Goal: Task Accomplishment & Management: Use online tool/utility

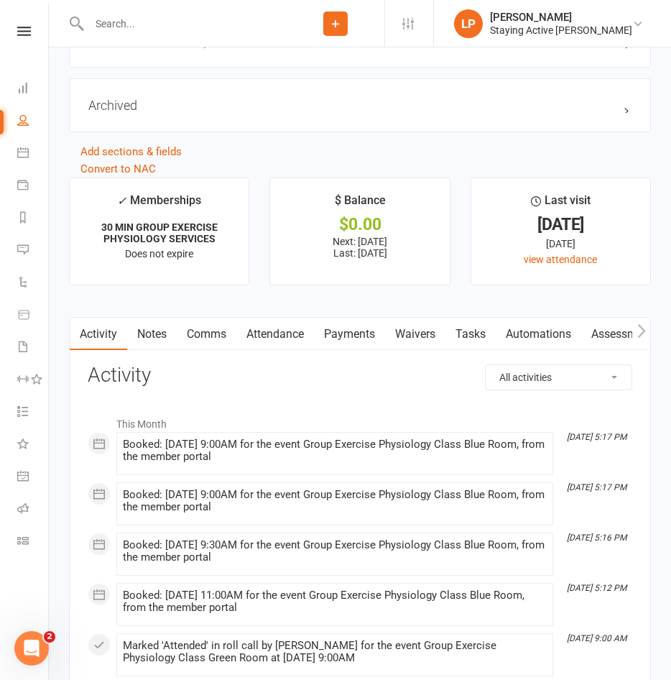
scroll to position [1868, 0]
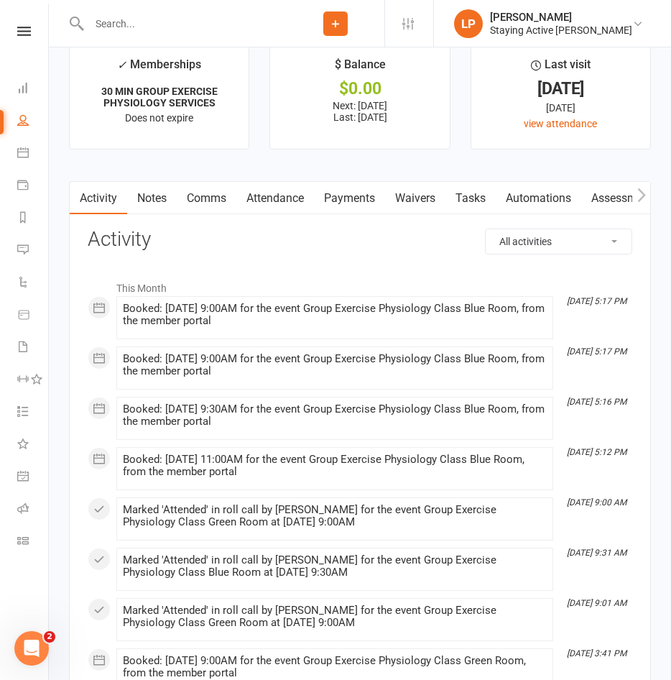
click at [606, 204] on link "Assessments" at bounding box center [625, 198] width 88 height 33
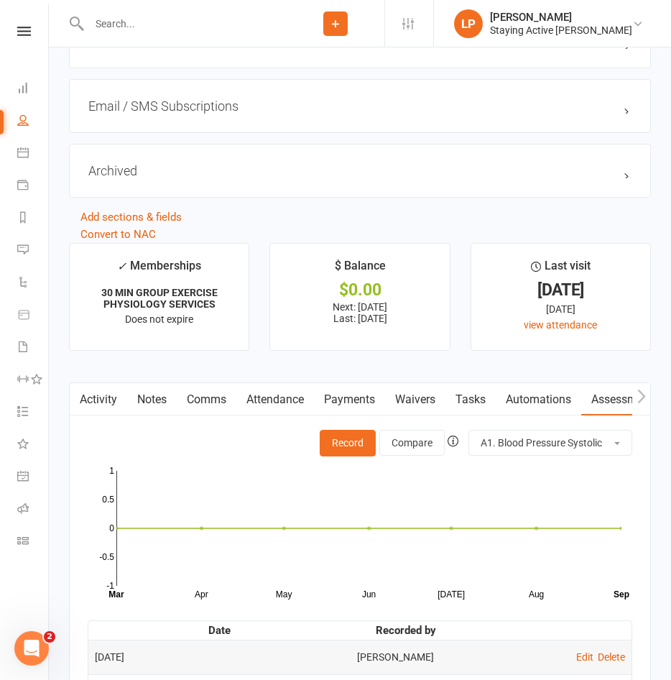
scroll to position [1796, 0]
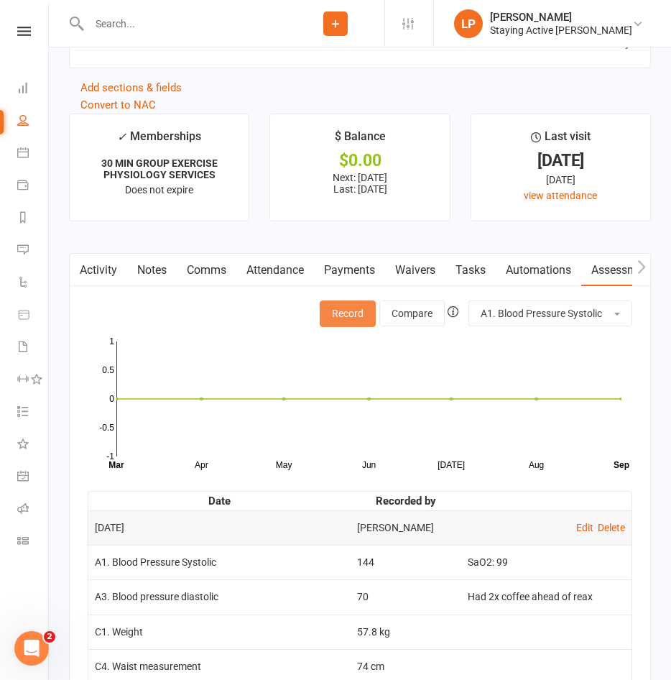
click at [351, 326] on button "Record" at bounding box center [348, 313] width 56 height 26
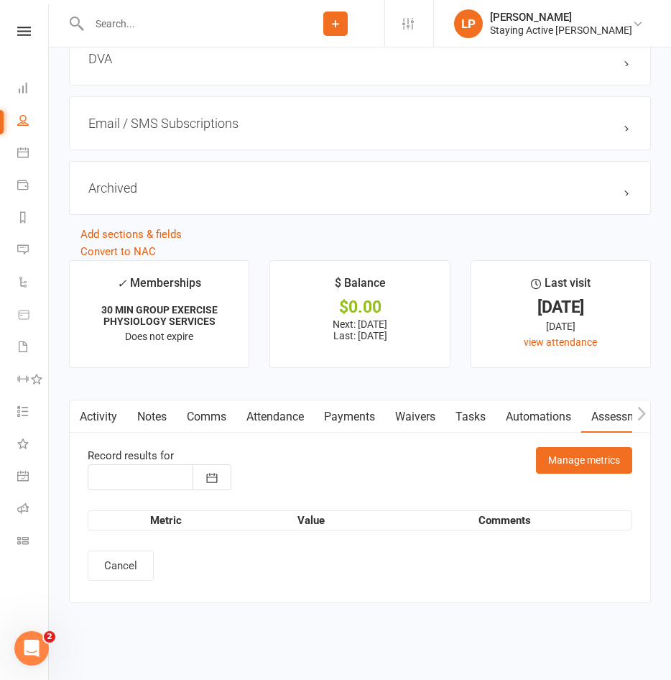
type input "17 Sep 2025"
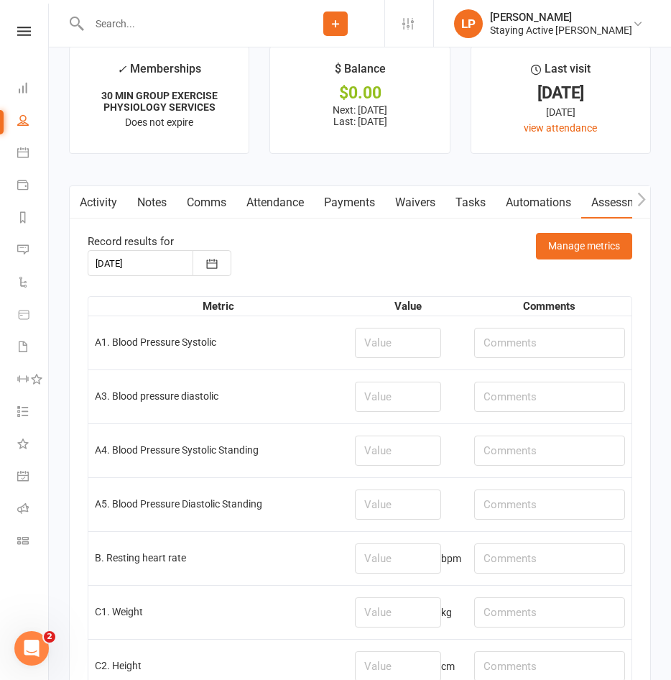
scroll to position [1940, 0]
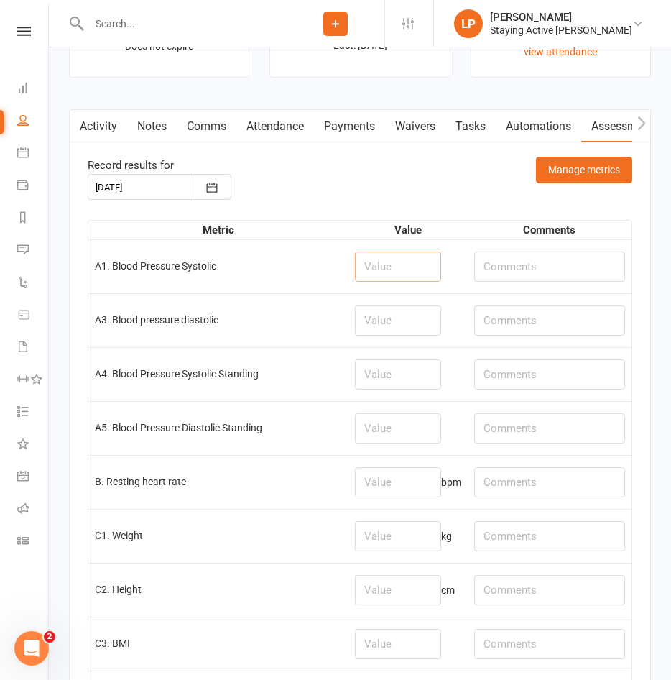
drag, startPoint x: 370, startPoint y: 272, endPoint x: 371, endPoint y: 262, distance: 9.4
click at [371, 267] on input "number" at bounding box center [398, 266] width 86 height 30
type input "130"
click at [384, 326] on input "number" at bounding box center [398, 320] width 86 height 30
type input "82"
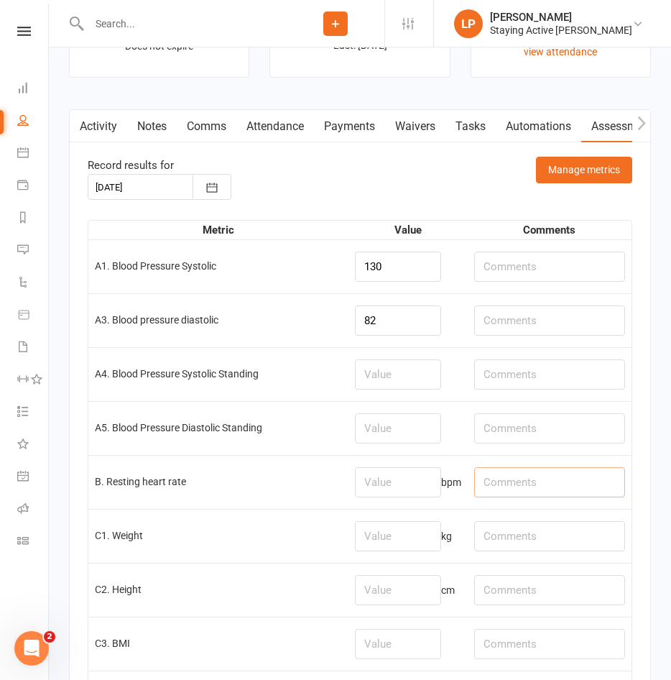
click at [489, 493] on input "text" at bounding box center [550, 482] width 152 height 30
type input "79"
click at [412, 486] on input "number" at bounding box center [398, 482] width 86 height 30
type input "79"
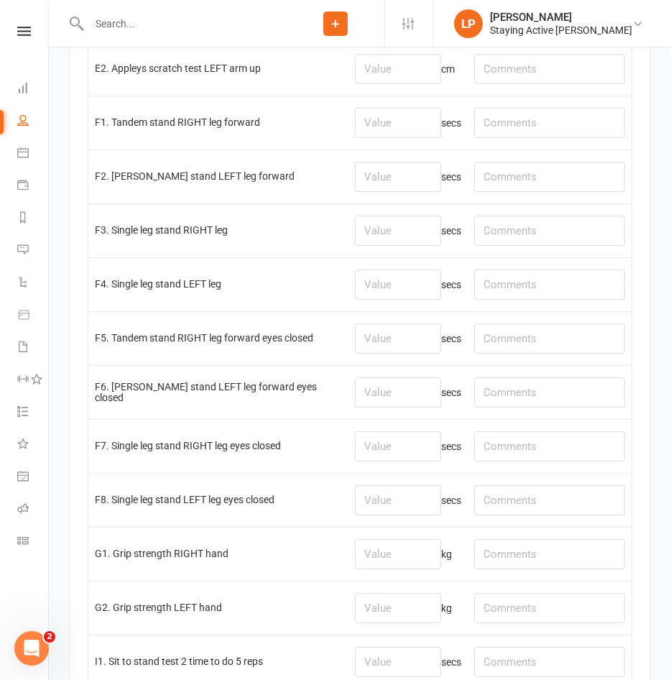
scroll to position [2873, 0]
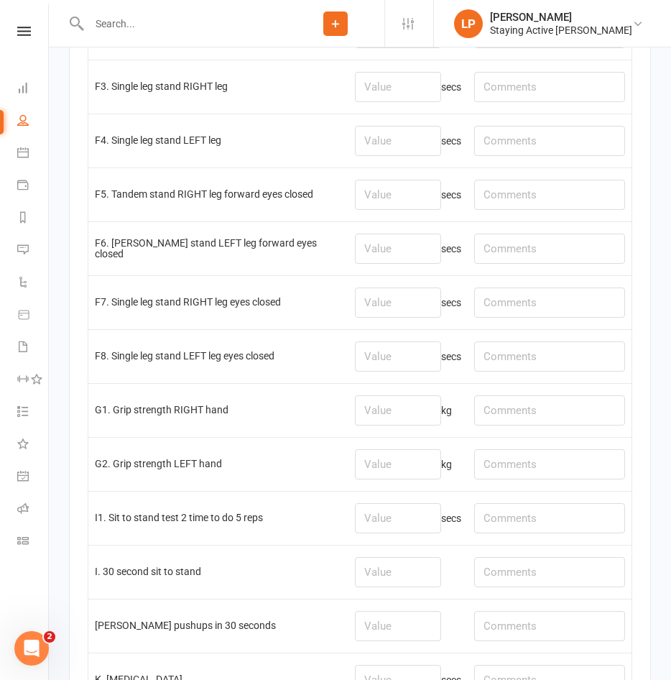
type input "98"
click at [374, 422] on input "number" at bounding box center [398, 410] width 86 height 30
type input "13.7"
click at [361, 462] on input "number" at bounding box center [398, 464] width 86 height 30
type input "19"
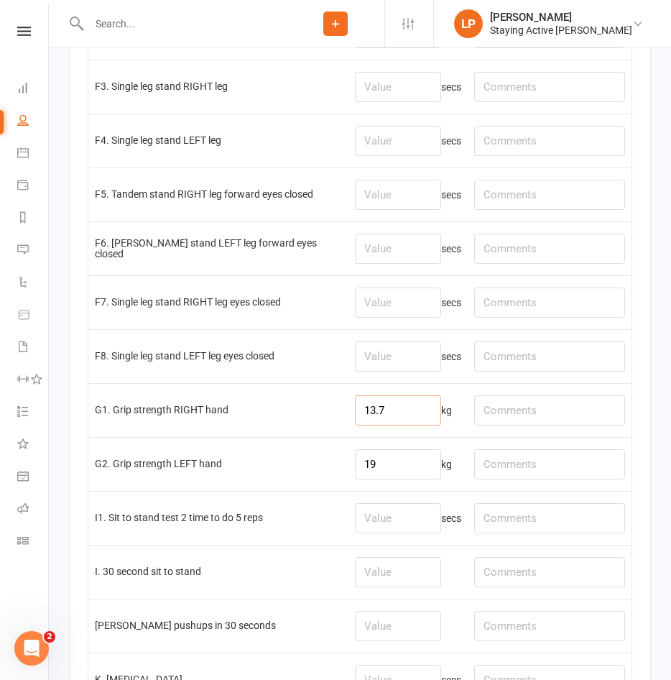
drag, startPoint x: 385, startPoint y: 407, endPoint x: 287, endPoint y: 431, distance: 101.4
click at [287, 431] on tr "G1. Grip strength RIGHT hand 13.7 kg" at bounding box center [359, 410] width 543 height 54
type input "18.6"
drag, startPoint x: 412, startPoint y: 475, endPoint x: 371, endPoint y: 471, distance: 41.8
click at [371, 471] on input "19" at bounding box center [398, 464] width 86 height 30
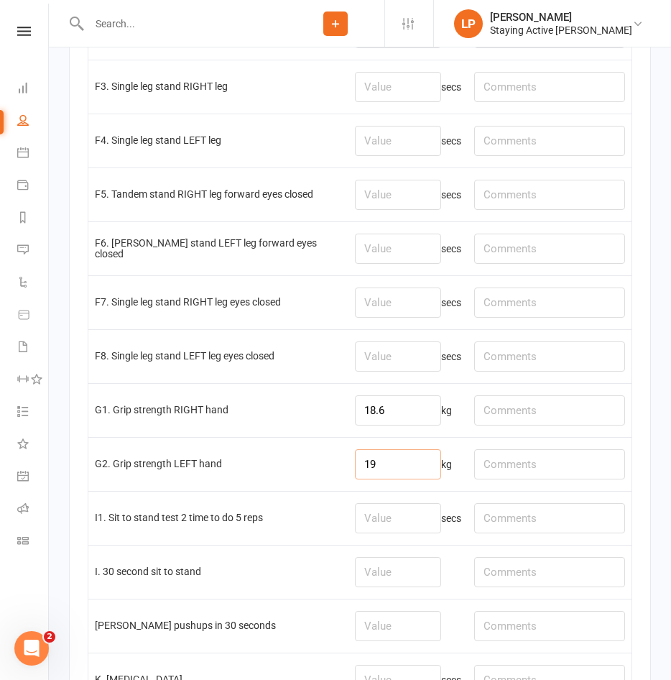
drag, startPoint x: 407, startPoint y: 476, endPoint x: 249, endPoint y: 479, distance: 158.1
click at [291, 478] on tr "G2. Grip strength LEFT hand 19 kg" at bounding box center [359, 464] width 543 height 54
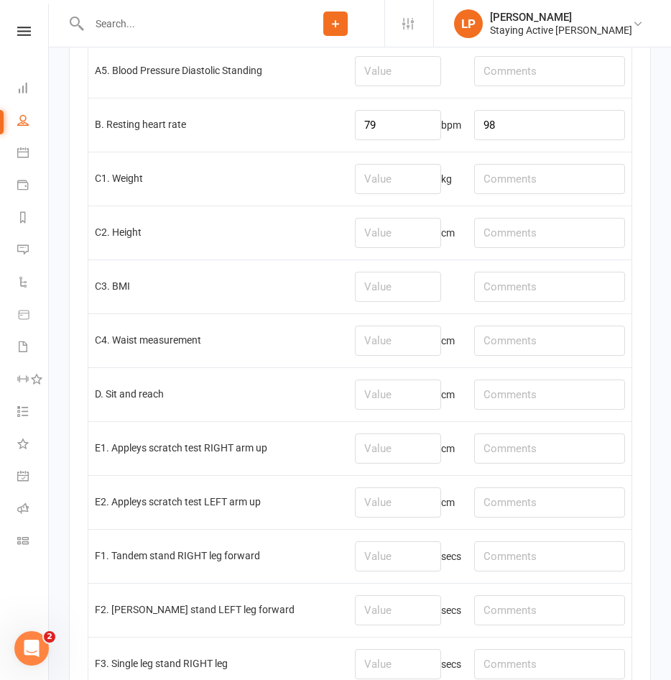
scroll to position [2299, 0]
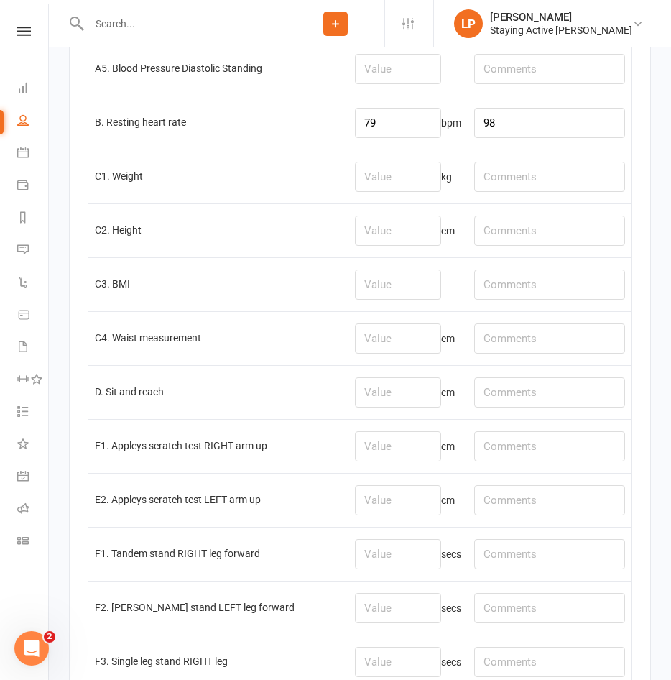
type input "20.1"
click at [507, 400] on input "text" at bounding box center [550, 392] width 152 height 30
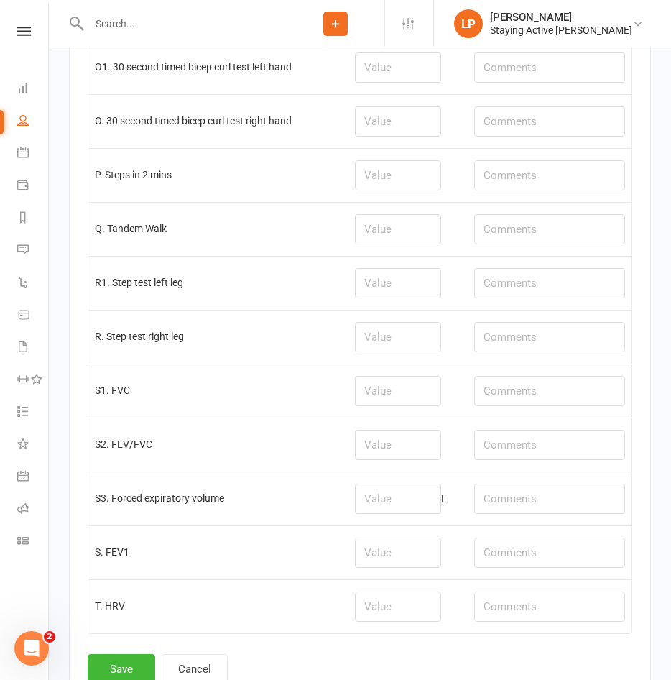
scroll to position [3758, 0]
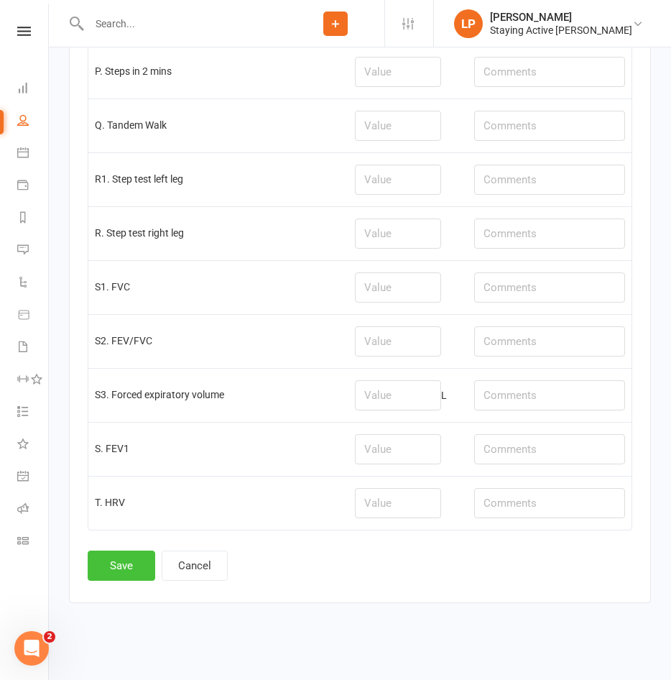
type input "l: -7, r: -5"
click at [110, 555] on button "Save" at bounding box center [122, 565] width 68 height 30
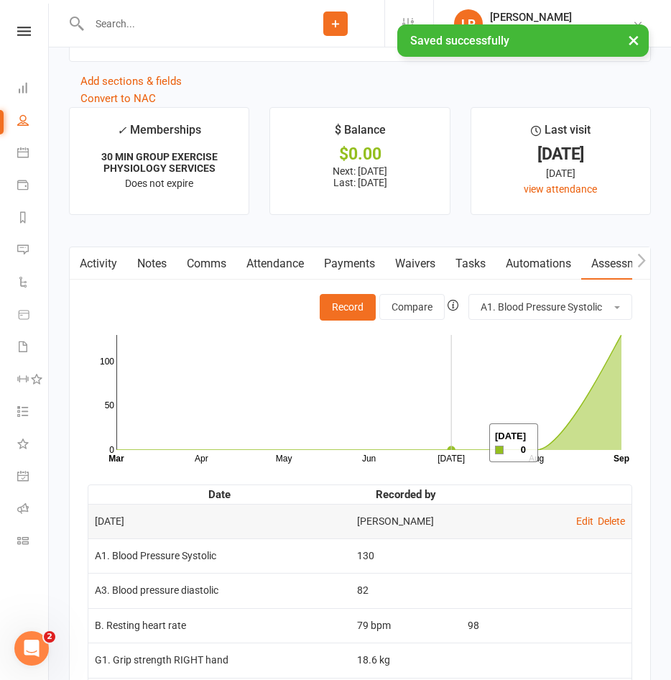
scroll to position [2083, 0]
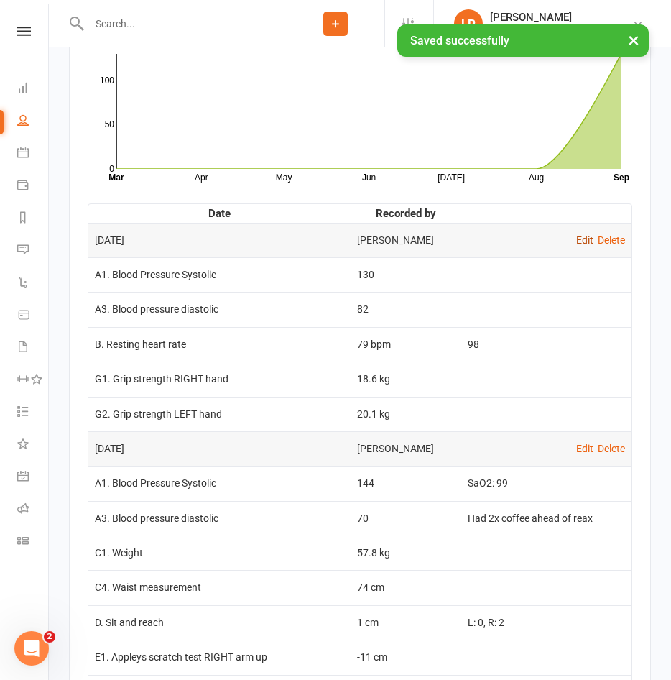
click at [580, 241] on link "Edit" at bounding box center [584, 239] width 17 height 11
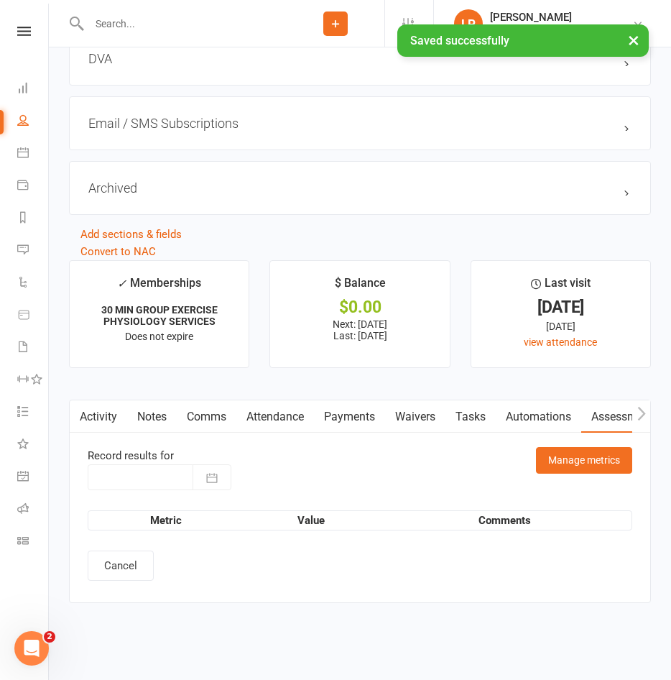
type input "17 Sep 2025"
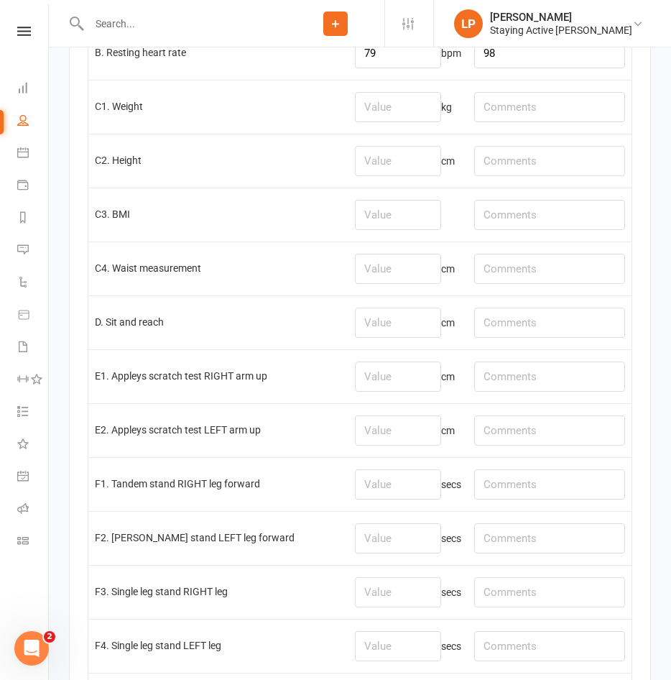
scroll to position [2371, 0]
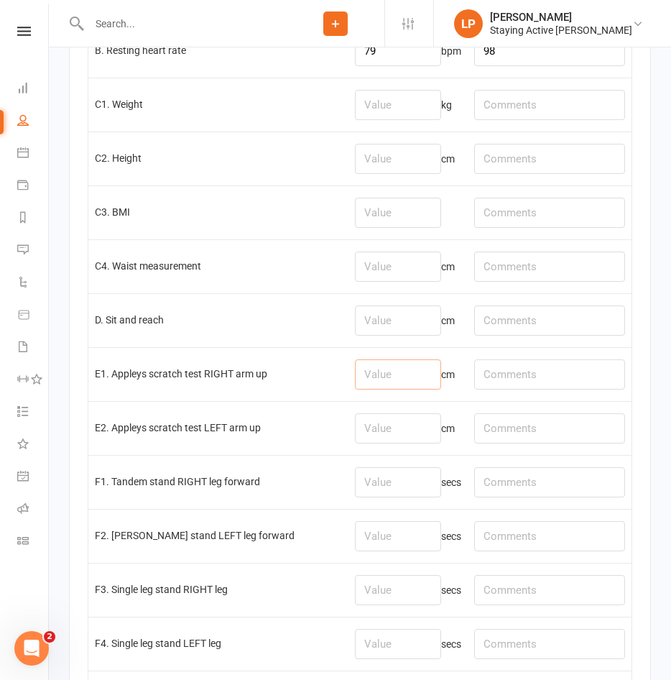
click at [409, 376] on input "number" at bounding box center [398, 374] width 86 height 30
type input "-10"
click at [387, 424] on input "number" at bounding box center [398, 428] width 86 height 30
type input "-14"
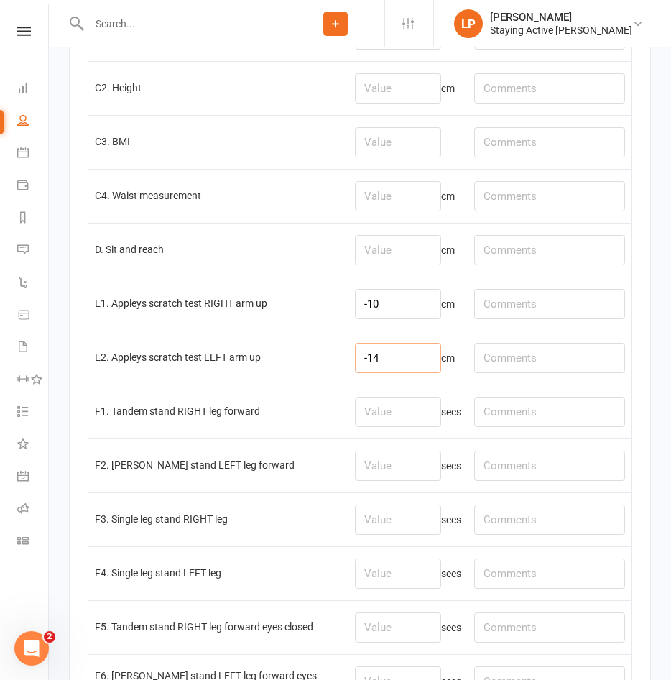
scroll to position [2514, 0]
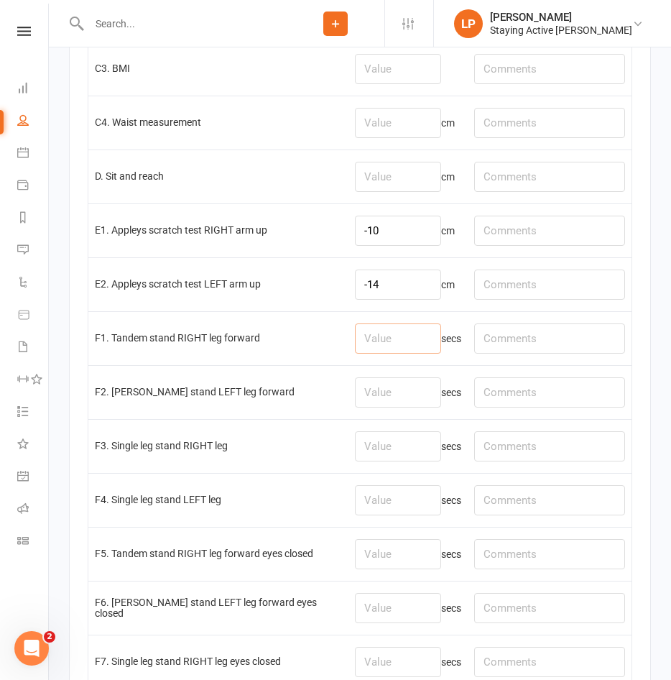
click at [387, 348] on input "number" at bounding box center [398, 338] width 86 height 30
click at [408, 406] on input "number" at bounding box center [398, 392] width 86 height 30
type input "30"
click at [410, 442] on input "number" at bounding box center [398, 446] width 86 height 30
type input "30"
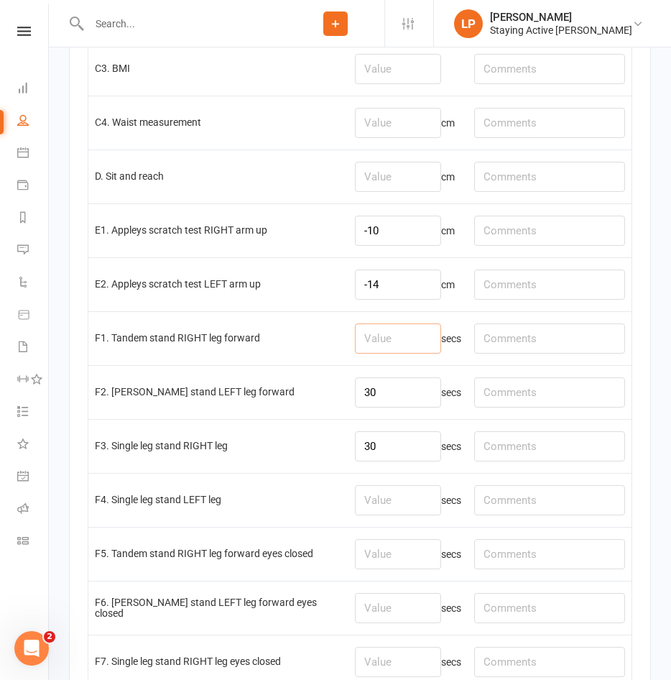
click at [391, 353] on input "number" at bounding box center [398, 338] width 86 height 30
type input "30"
drag, startPoint x: 402, startPoint y: 442, endPoint x: 312, endPoint y: 460, distance: 91.0
click at [313, 460] on tr "F3. Single leg stand RIGHT leg 30 secs" at bounding box center [359, 446] width 543 height 54
type input "5.6"
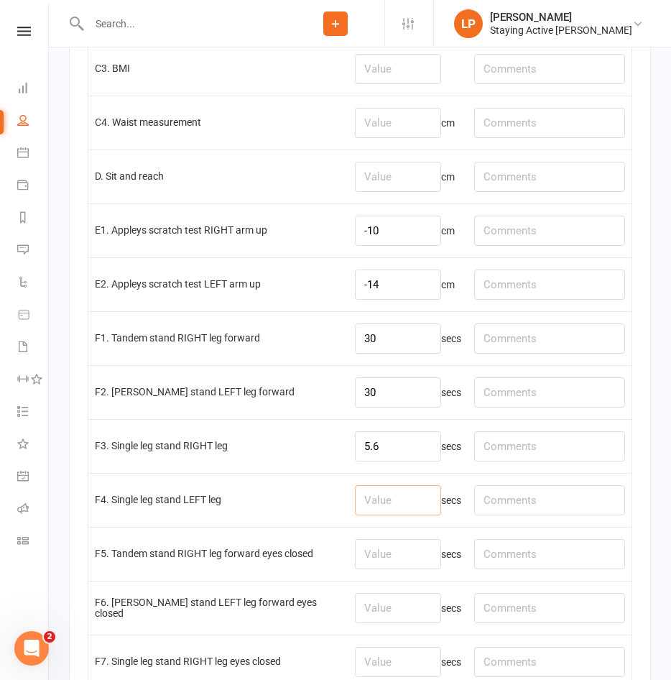
click at [391, 509] on input "number" at bounding box center [398, 500] width 86 height 30
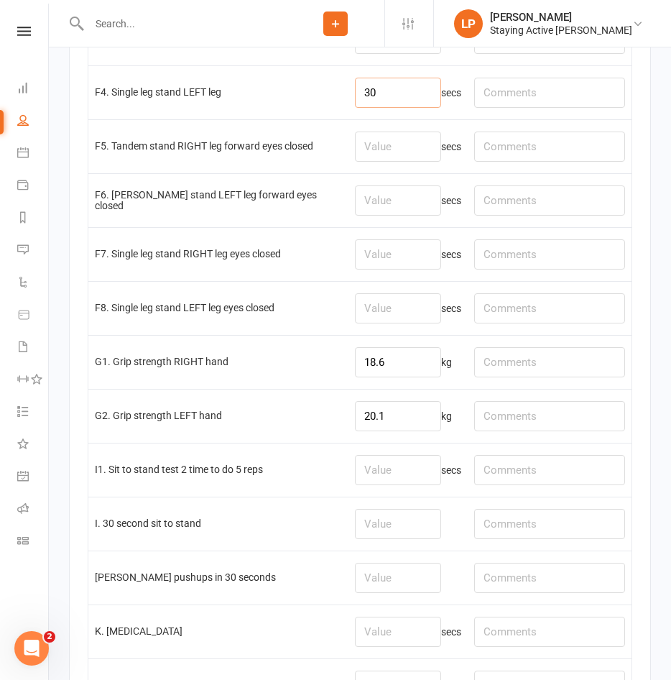
scroll to position [2945, 0]
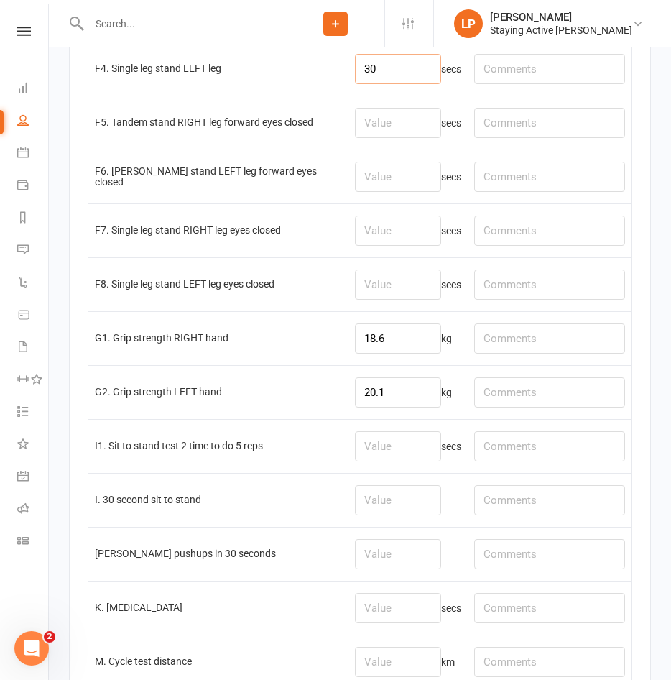
type input "30"
click at [388, 512] on input "number" at bounding box center [398, 500] width 86 height 30
type input "18"
type input "K"
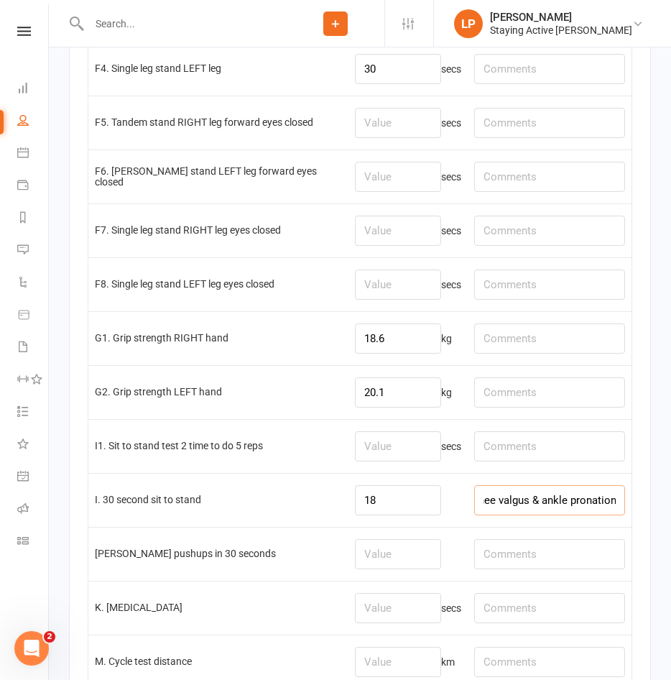
type input "Significant knee valgus & ankle pronation"
click at [372, 560] on input "number" at bounding box center [398, 554] width 86 height 30
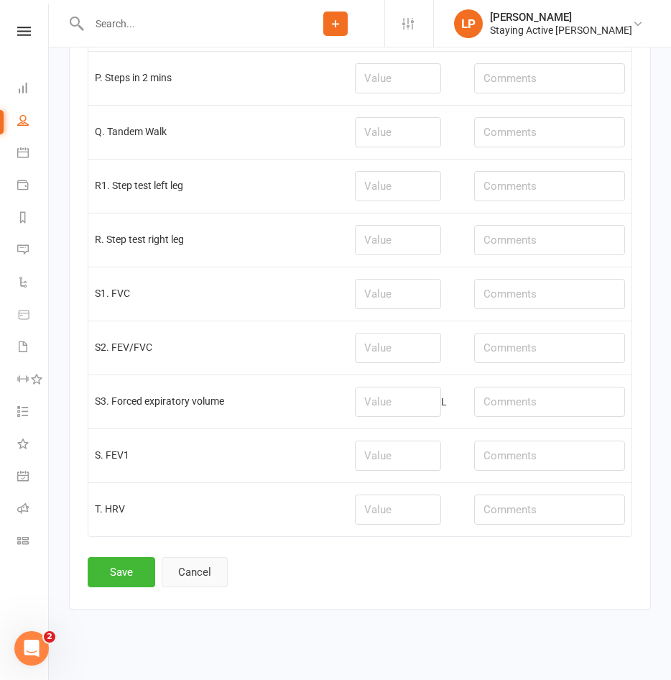
scroll to position [3758, 0]
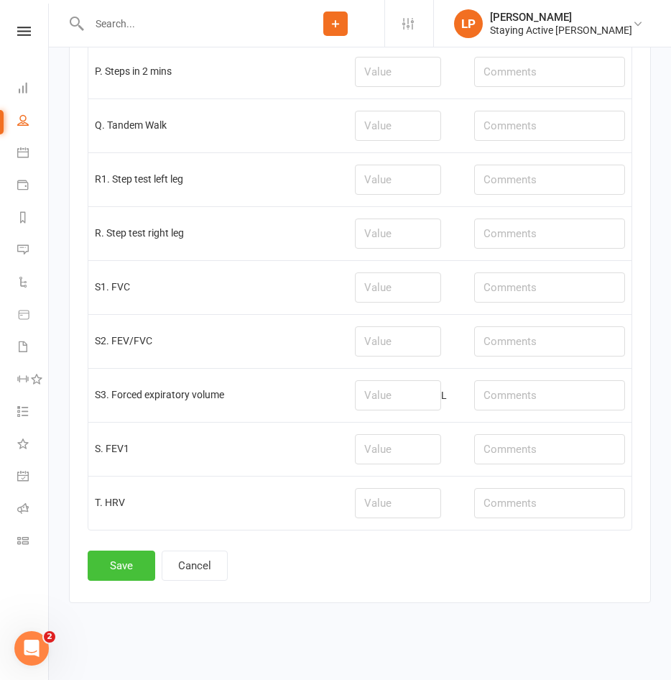
type input "14"
click at [127, 570] on button "Save" at bounding box center [122, 565] width 68 height 30
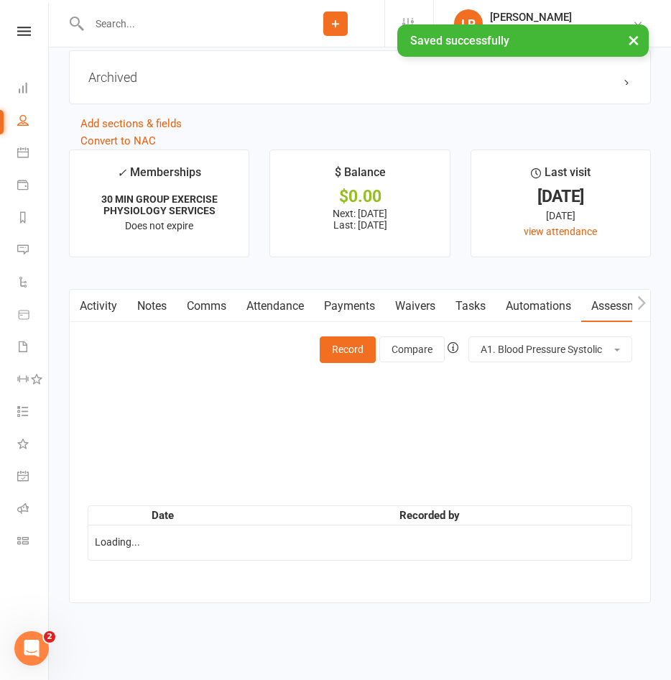
scroll to position [0, 0]
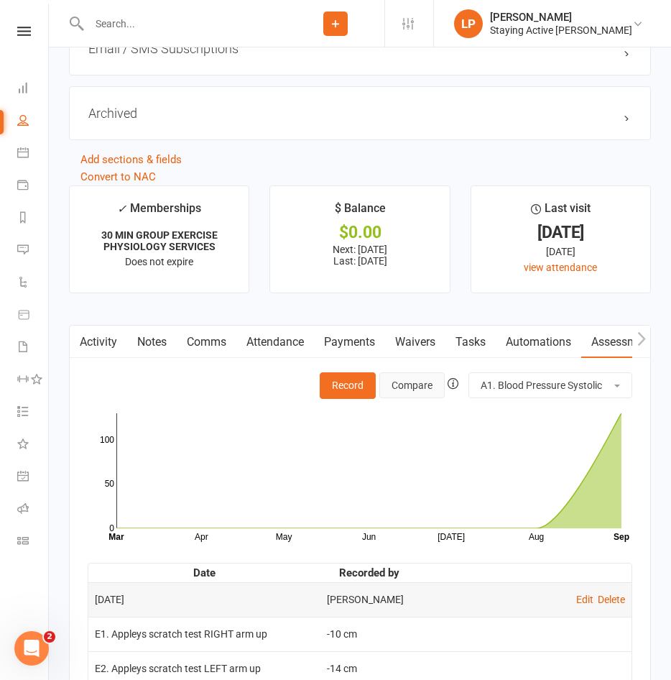
click at [405, 388] on button "Compare" at bounding box center [411, 385] width 65 height 26
